Goal: Find specific page/section: Find specific page/section

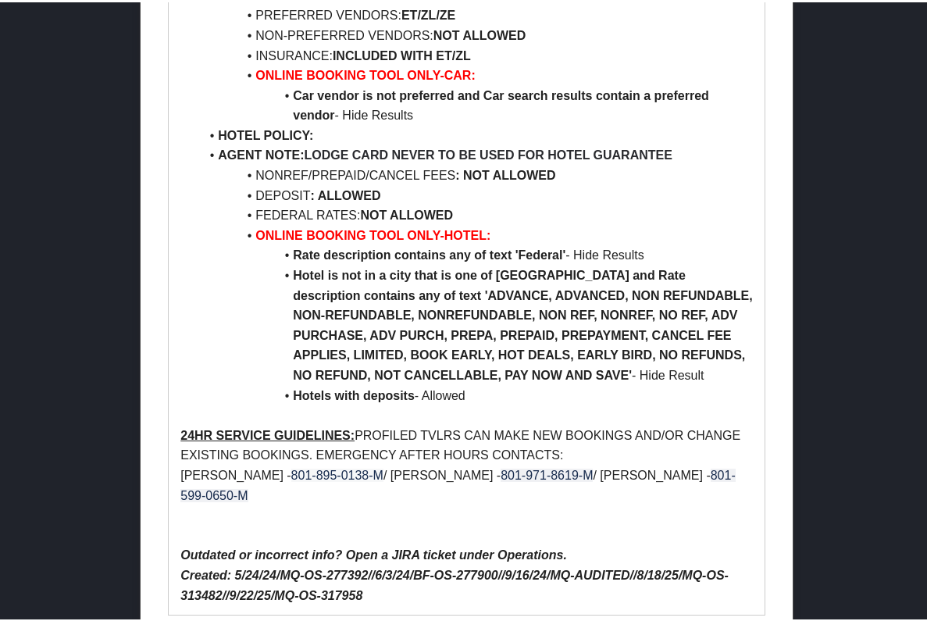
scroll to position [1010, 0]
